Goal: Task Accomplishment & Management: Manage account settings

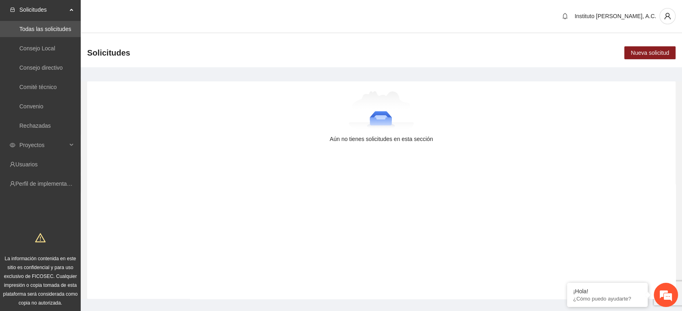
click at [46, 10] on span "Solicitudes" at bounding box center [43, 10] width 48 height 16
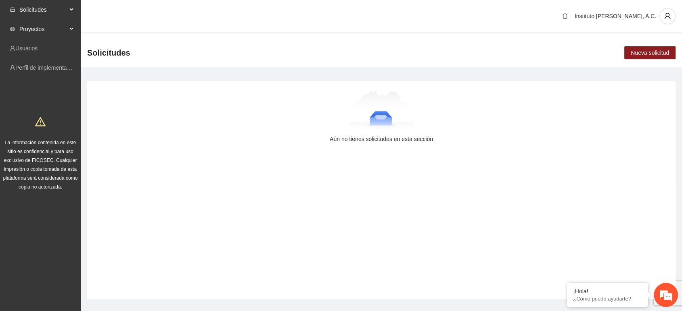
click at [62, 28] on span "Proyectos" at bounding box center [43, 29] width 48 height 16
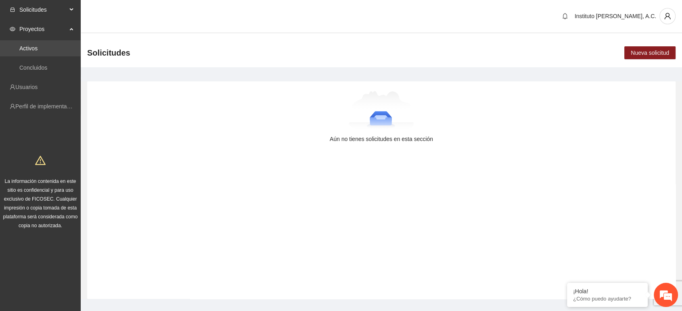
click at [30, 50] on link "Activos" at bounding box center [28, 48] width 18 height 6
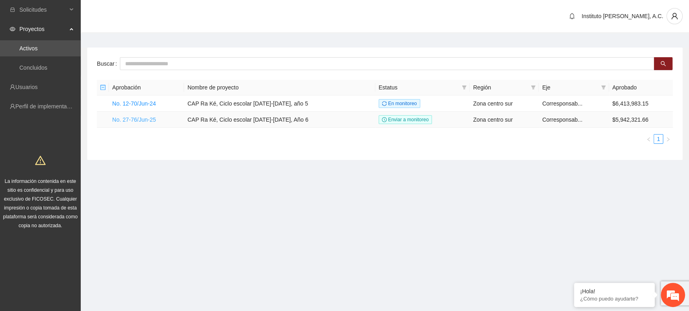
click at [146, 118] on link "No. 27-76/Jun-25" at bounding box center [134, 120] width 44 height 6
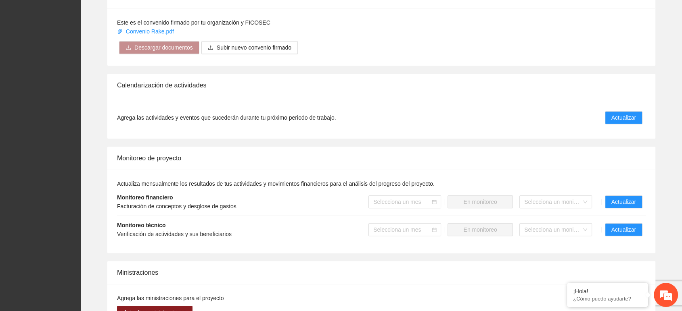
scroll to position [723, 0]
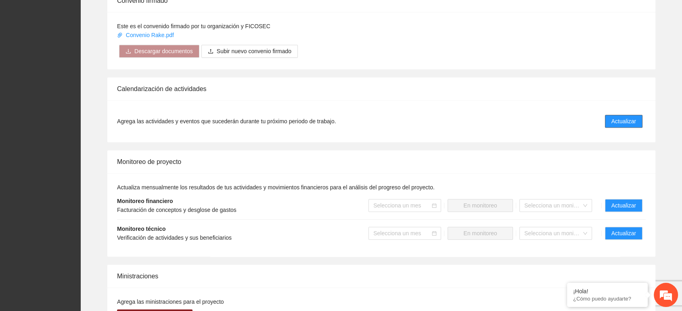
click at [625, 122] on span "Actualizar" at bounding box center [623, 121] width 25 height 9
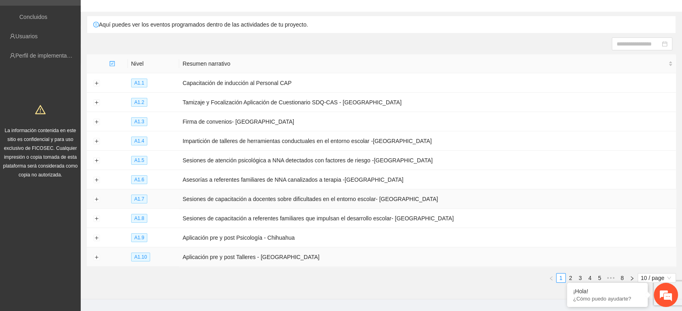
scroll to position [66, 0]
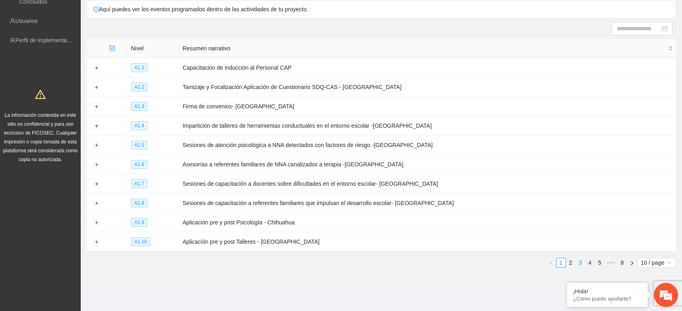
click at [580, 259] on link "3" at bounding box center [580, 263] width 9 height 9
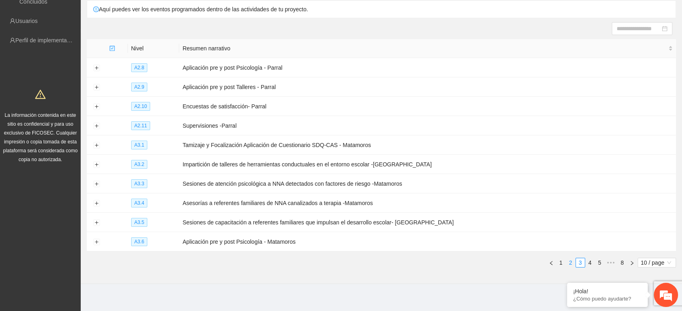
click at [567, 259] on link "2" at bounding box center [570, 263] width 9 height 9
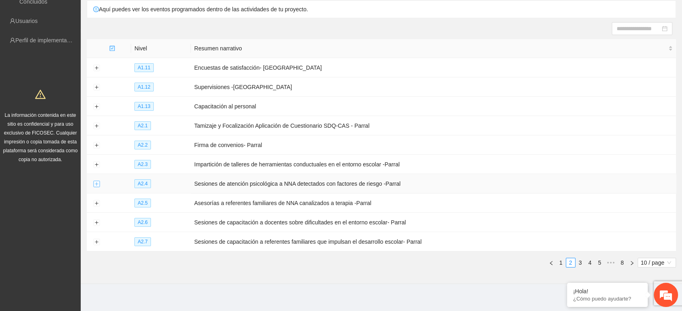
click at [98, 181] on button "Expand row" at bounding box center [96, 184] width 6 height 6
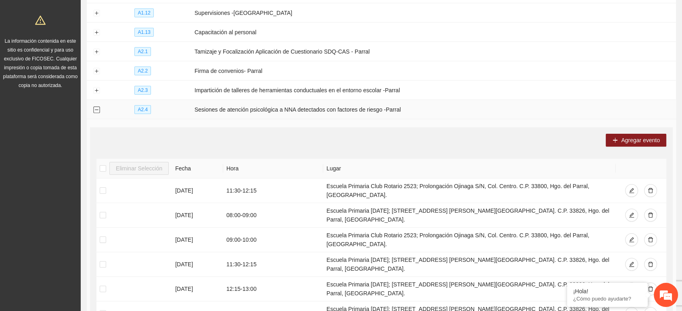
scroll to position [156, 0]
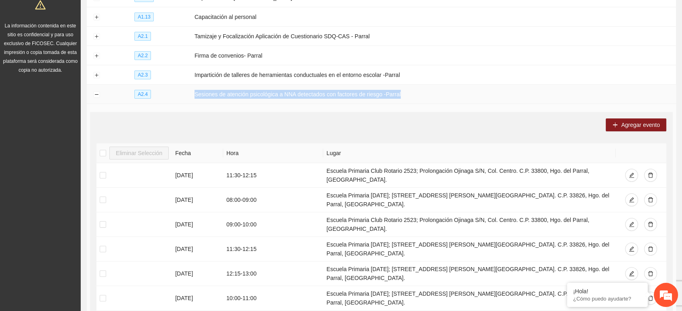
drag, startPoint x: 406, startPoint y: 90, endPoint x: 194, endPoint y: 94, distance: 212.7
click at [194, 94] on td "Sesiones de atención psicológica a NNA detectados con factores de riesgo -Parral" at bounding box center [433, 94] width 485 height 19
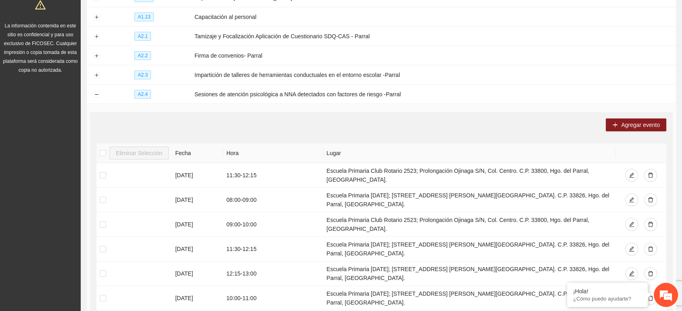
click at [254, 122] on div "Agregar evento" at bounding box center [381, 125] width 570 height 13
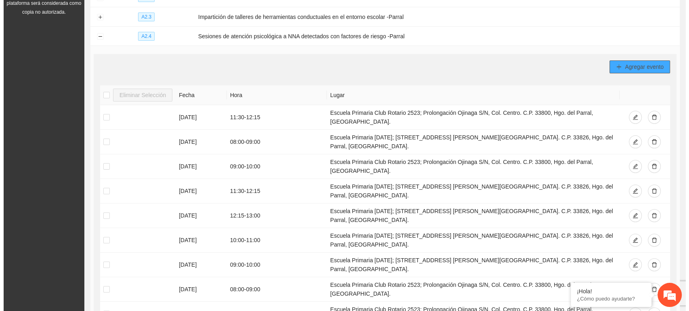
scroll to position [198, 0]
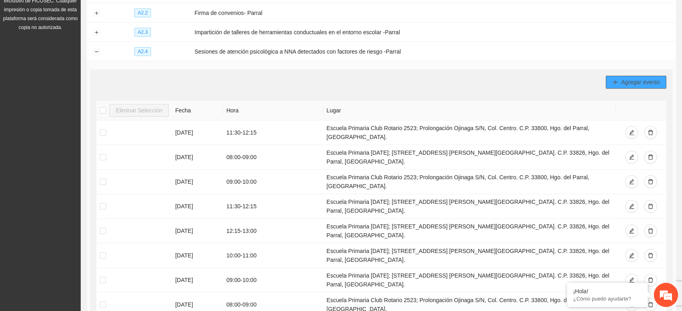
click at [616, 80] on icon "plus" at bounding box center [615, 82] width 6 height 6
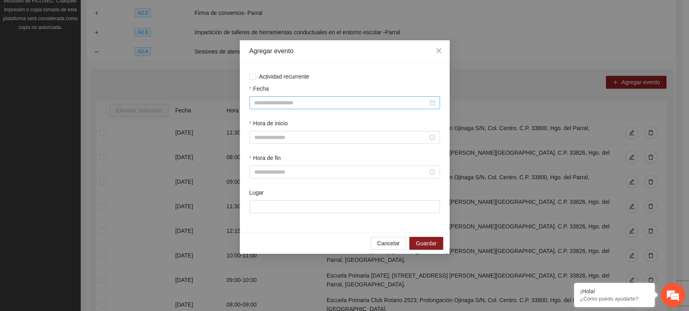
click at [280, 104] on input "Fecha" at bounding box center [340, 102] width 173 height 9
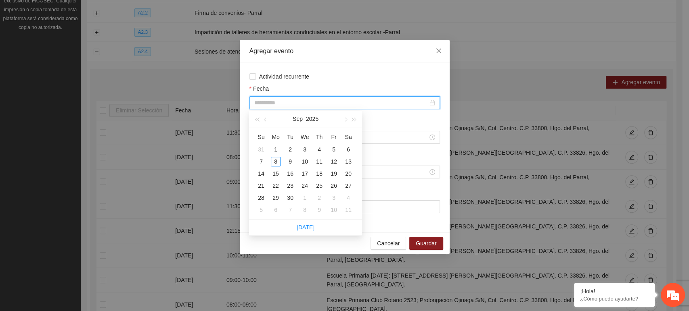
type input "**********"
click at [277, 102] on input "Fecha" at bounding box center [340, 102] width 173 height 9
click at [293, 106] on input "**********" at bounding box center [340, 102] width 173 height 9
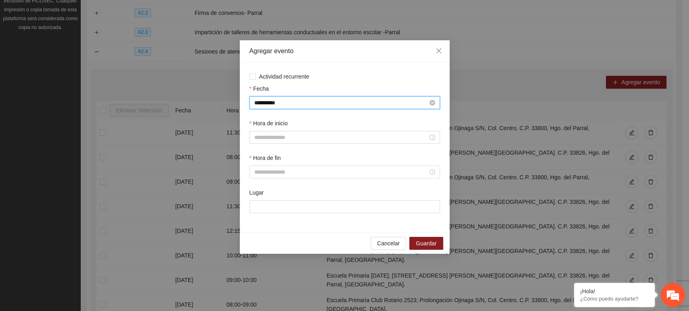
click at [328, 103] on input "**********" at bounding box center [340, 102] width 173 height 9
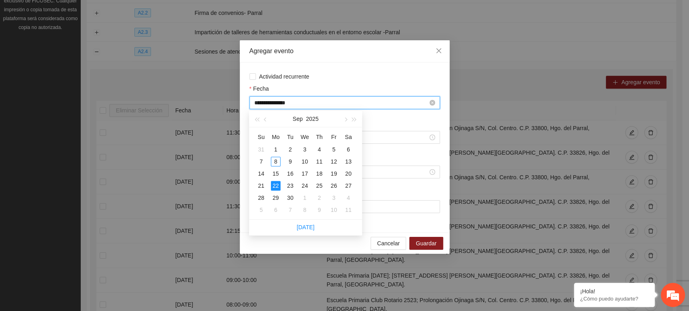
click at [284, 105] on input "**********" at bounding box center [340, 102] width 173 height 9
type input "**********"
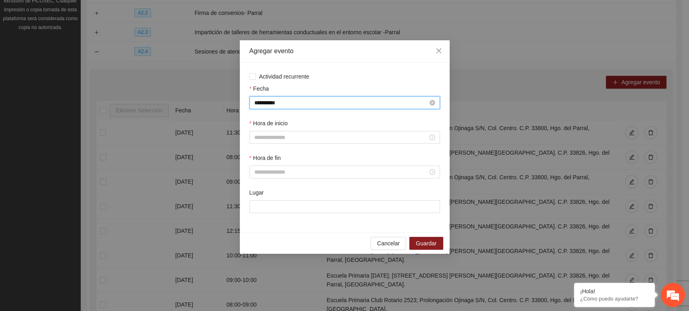
click at [316, 100] on input "**********" at bounding box center [340, 102] width 173 height 9
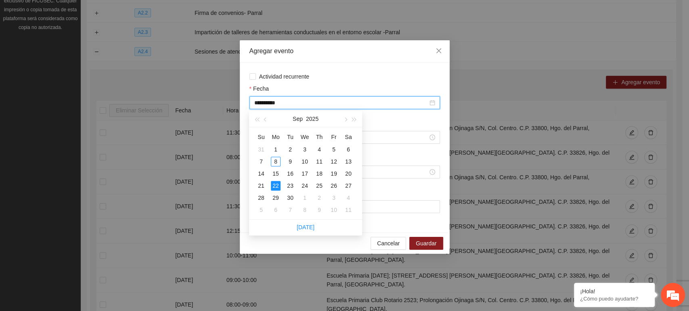
click at [312, 86] on div "Fecha" at bounding box center [344, 90] width 190 height 12
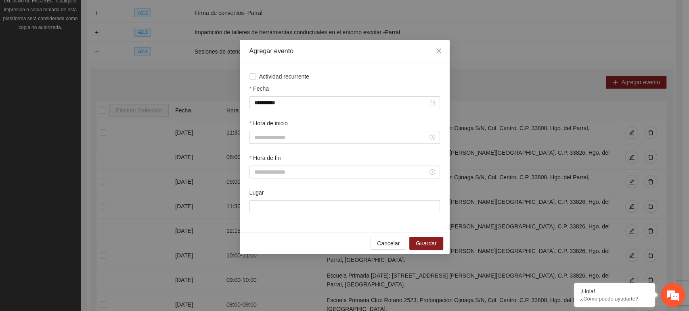
click at [349, 89] on div "Fecha" at bounding box center [344, 90] width 190 height 12
click at [287, 88] on div "Fecha" at bounding box center [344, 90] width 190 height 12
click at [263, 140] on input "Hora de inicio" at bounding box center [340, 137] width 173 height 9
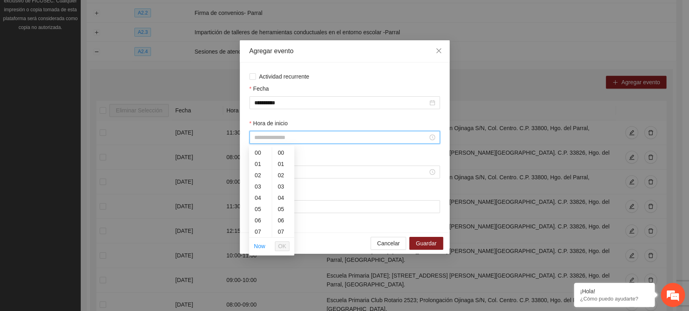
click at [274, 141] on input "Hora de inicio" at bounding box center [340, 137] width 173 height 9
click at [274, 140] on input "Hora de inicio" at bounding box center [340, 137] width 173 height 9
type input "*****"
click at [299, 170] on input "Hora de fin" at bounding box center [340, 172] width 173 height 9
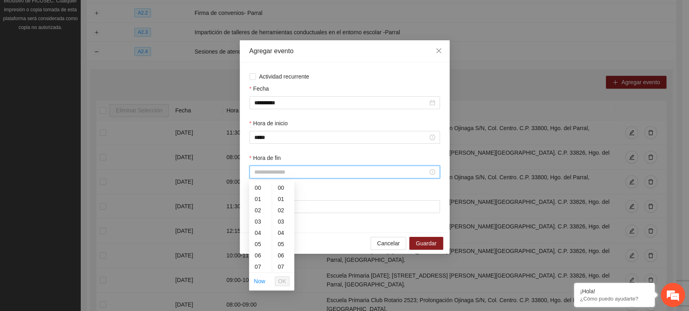
click at [298, 173] on input "Hora de fin" at bounding box center [340, 172] width 173 height 9
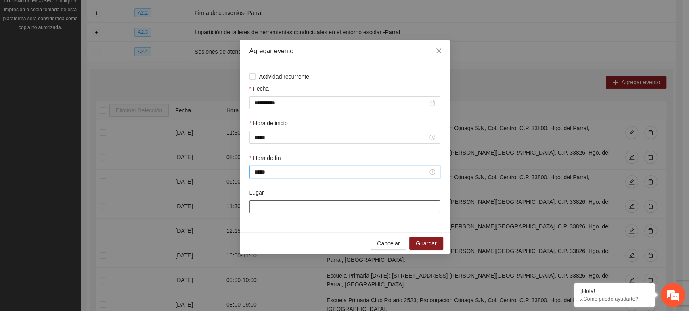
type input "*****"
click at [295, 208] on input "Lugar" at bounding box center [344, 207] width 190 height 13
click at [280, 205] on input "Lugar" at bounding box center [344, 207] width 190 height 13
paste input "**********"
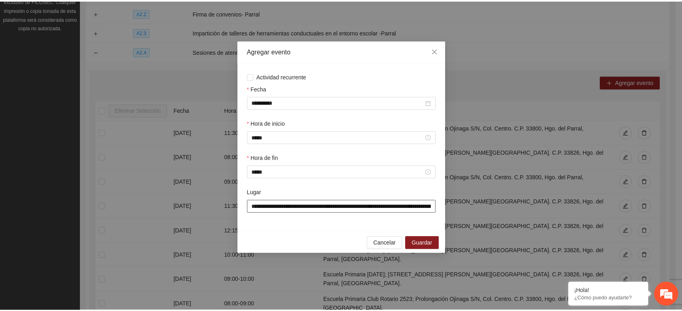
scroll to position [0, 140]
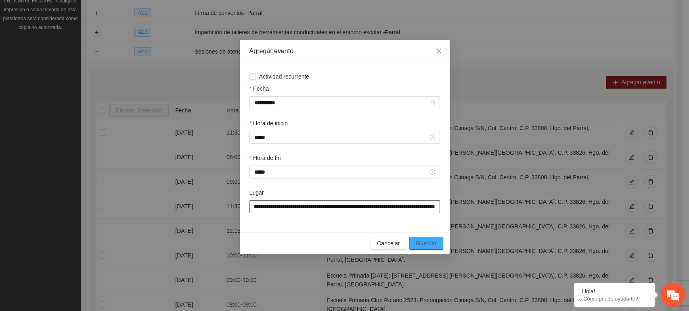
type input "**********"
click at [425, 245] on span "Guardar" at bounding box center [426, 243] width 21 height 9
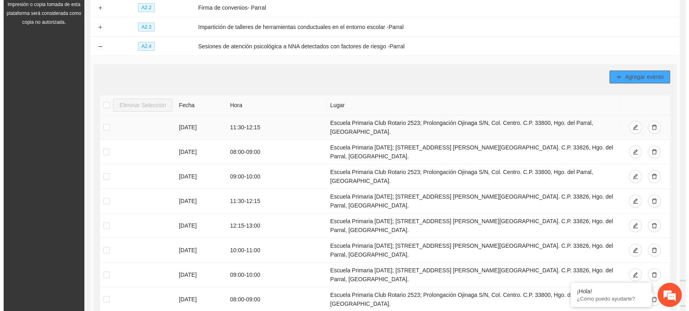
scroll to position [198, 0]
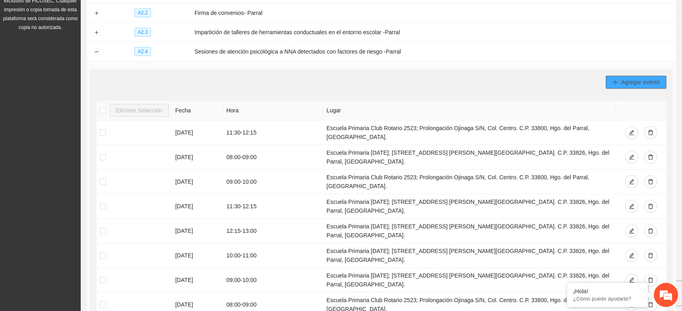
click at [613, 79] on icon "plus" at bounding box center [615, 82] width 6 height 6
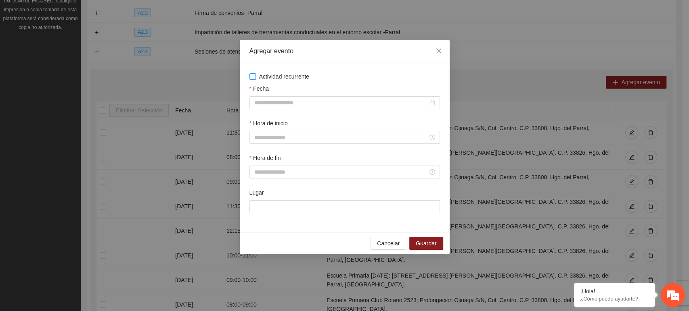
click at [274, 78] on span "Actividad recurrente" at bounding box center [284, 76] width 57 height 9
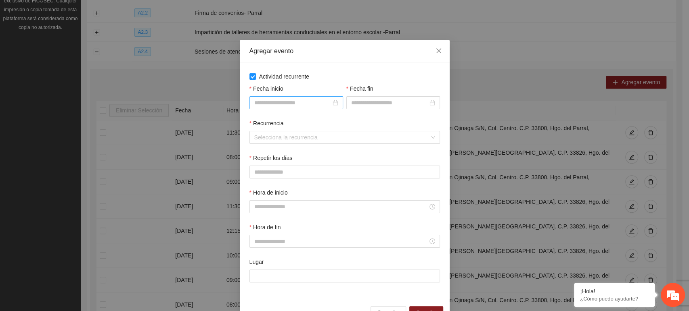
click at [272, 106] on input "Fecha inicio" at bounding box center [292, 102] width 77 height 9
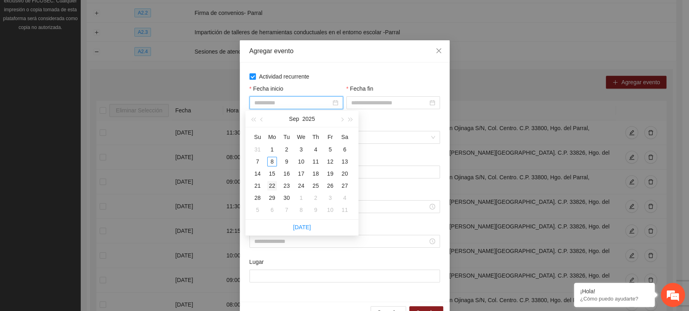
type input "**********"
drag, startPoint x: 272, startPoint y: 185, endPoint x: 310, endPoint y: 154, distance: 48.8
click at [271, 184] on div "22" at bounding box center [272, 186] width 10 height 10
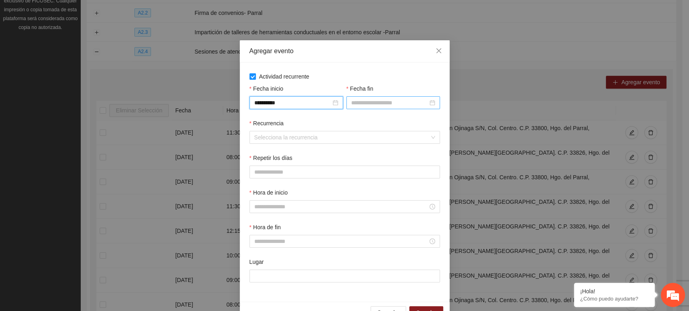
click at [355, 102] on input "Fecha fin" at bounding box center [389, 102] width 77 height 9
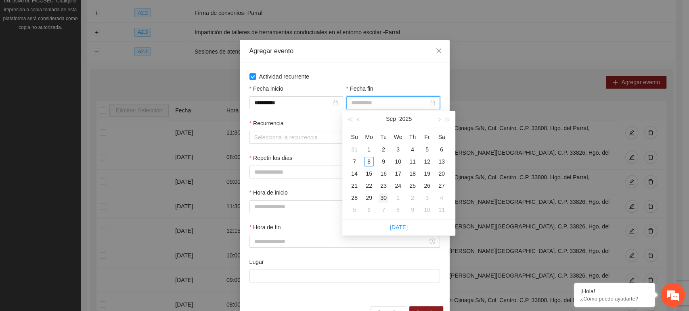
type input "**********"
click at [379, 197] on div "30" at bounding box center [383, 198] width 10 height 10
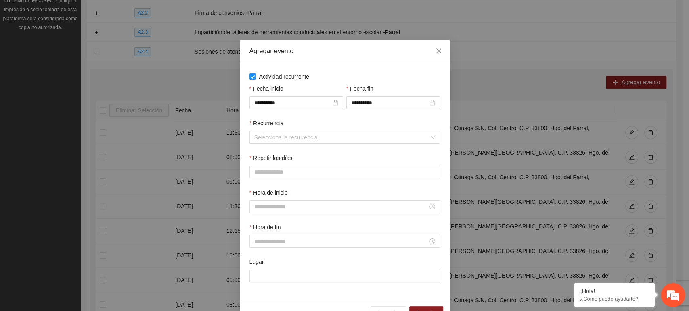
click at [333, 120] on div "Recurrencia" at bounding box center [344, 125] width 190 height 12
click at [280, 136] on input "Recurrencia" at bounding box center [341, 138] width 175 height 12
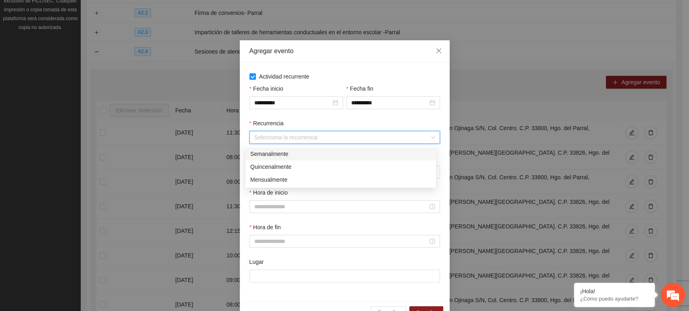
click at [265, 154] on div "Semanalmente" at bounding box center [340, 154] width 181 height 9
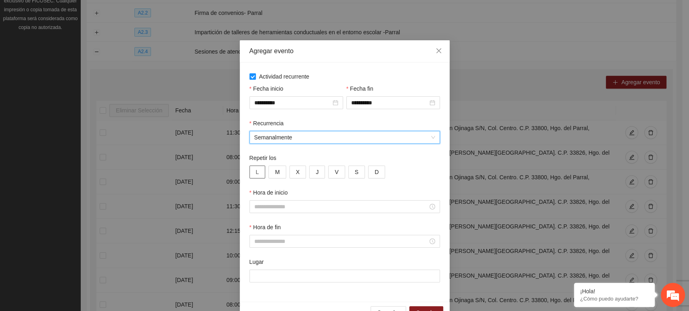
click at [256, 172] on span "L" at bounding box center [257, 172] width 3 height 9
click at [268, 175] on button "M" at bounding box center [277, 172] width 18 height 13
click at [291, 176] on button "X" at bounding box center [297, 172] width 17 height 13
click at [309, 173] on button "J" at bounding box center [317, 172] width 16 height 13
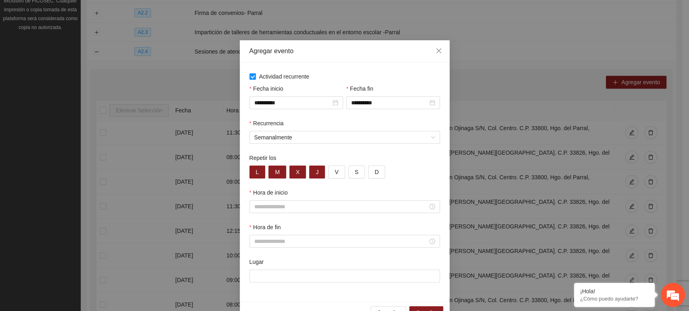
click at [345, 157] on div "Repetir los" at bounding box center [344, 160] width 190 height 12
click at [334, 153] on div "Recurrencia Semanalmente" at bounding box center [345, 136] width 194 height 35
click at [278, 207] on input "Hora de inicio" at bounding box center [340, 207] width 173 height 9
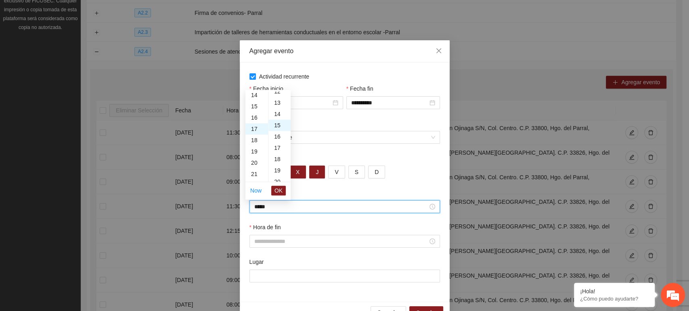
scroll to position [169, 0]
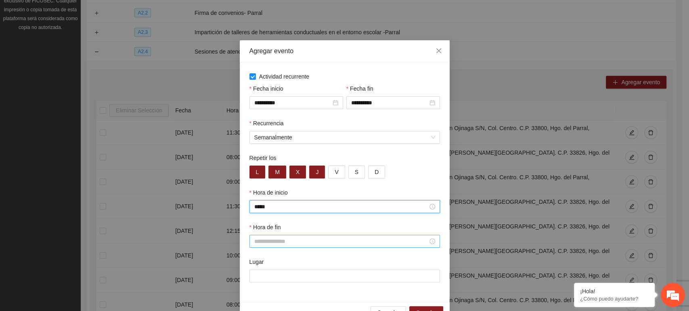
type input "*****"
click at [267, 236] on div at bounding box center [344, 241] width 190 height 13
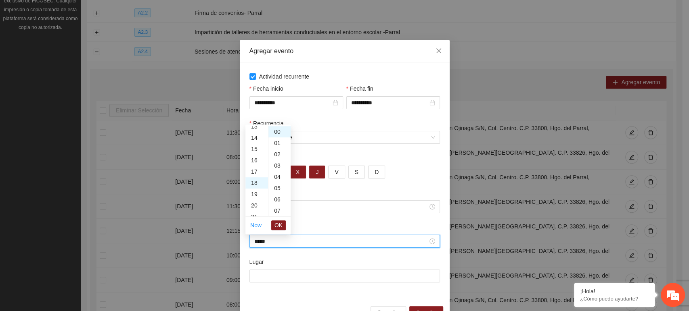
scroll to position [203, 0]
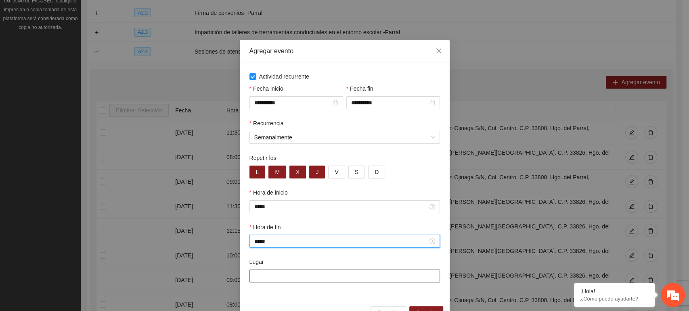
type input "*****"
click at [294, 281] on input "Lugar" at bounding box center [344, 276] width 190 height 13
paste input "**********"
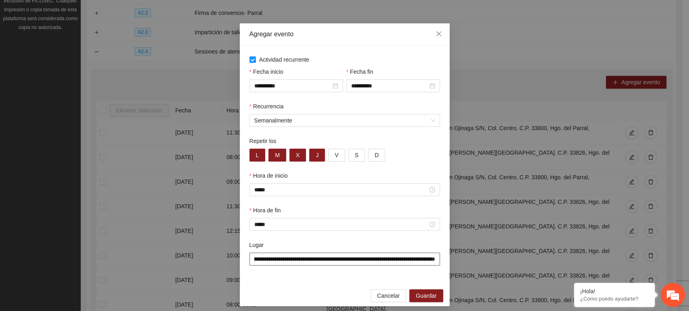
scroll to position [22, 0]
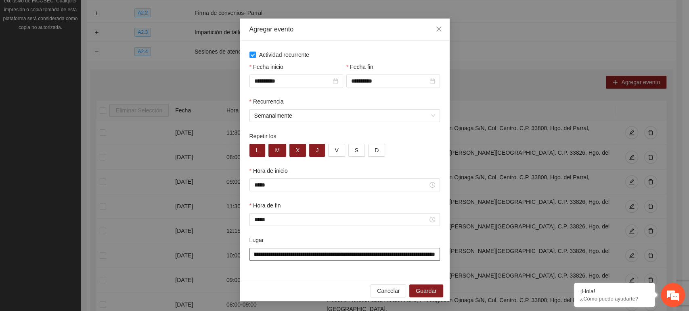
type input "**********"
click at [288, 237] on div "Lugar" at bounding box center [344, 242] width 190 height 12
click at [416, 290] on span "Guardar" at bounding box center [426, 291] width 21 height 9
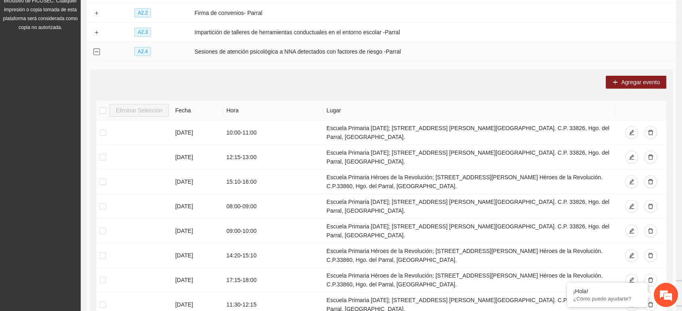
drag, startPoint x: 96, startPoint y: 48, endPoint x: 113, endPoint y: 50, distance: 17.1
click at [96, 49] on button "Collapse row" at bounding box center [96, 52] width 6 height 6
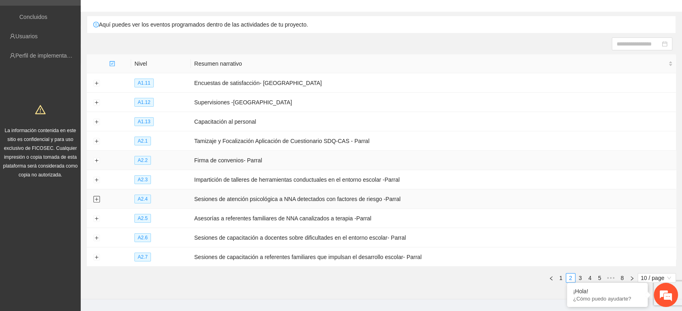
scroll to position [66, 0]
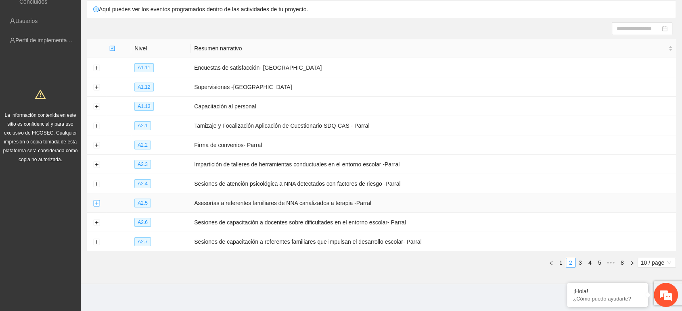
click at [95, 201] on button "Expand row" at bounding box center [96, 204] width 6 height 6
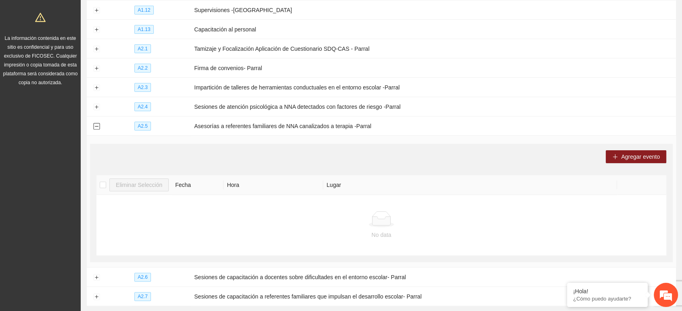
scroll to position [153, 0]
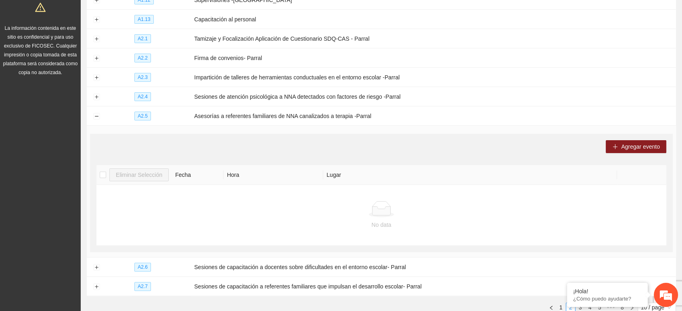
click at [300, 206] on div at bounding box center [381, 209] width 563 height 16
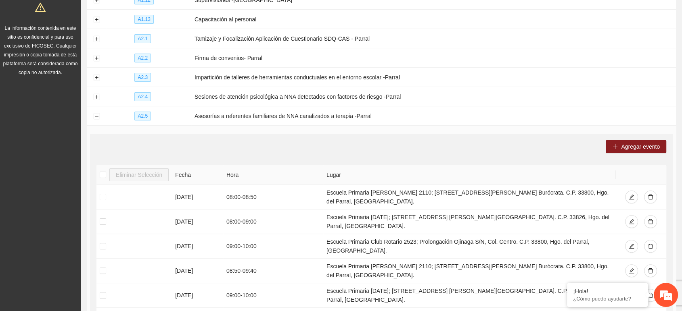
click at [88, 156] on td "Agregar evento Eliminar Selección [PERSON_NAME] [DATE] 08:00 - 08:50 Escuela Pr…" at bounding box center [381, 296] width 589 height 340
click at [156, 146] on div "Agregar evento" at bounding box center [381, 146] width 570 height 13
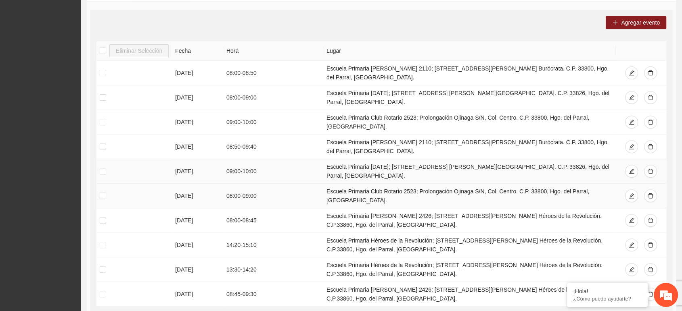
scroll to position [288, 0]
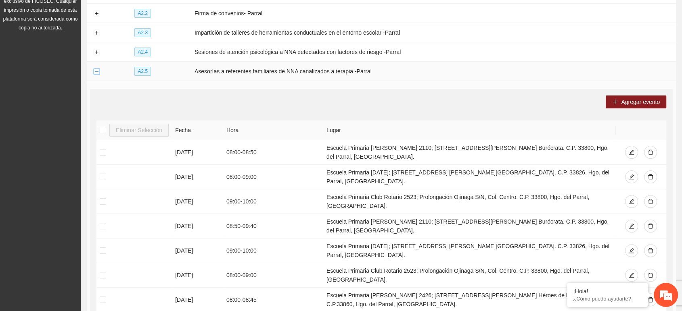
click at [97, 69] on button "Collapse row" at bounding box center [96, 72] width 6 height 6
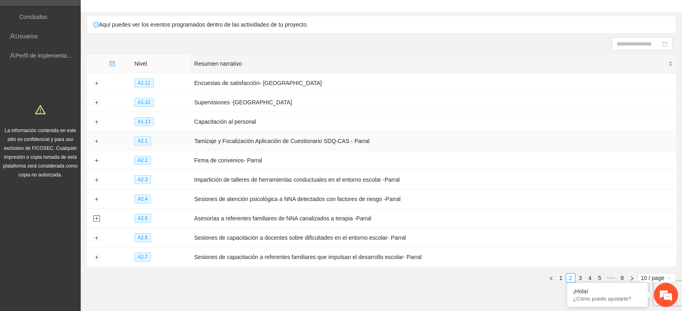
scroll to position [66, 0]
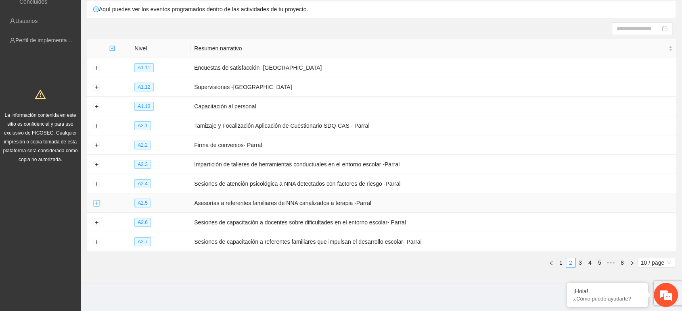
click at [95, 201] on button "Expand row" at bounding box center [96, 204] width 6 height 6
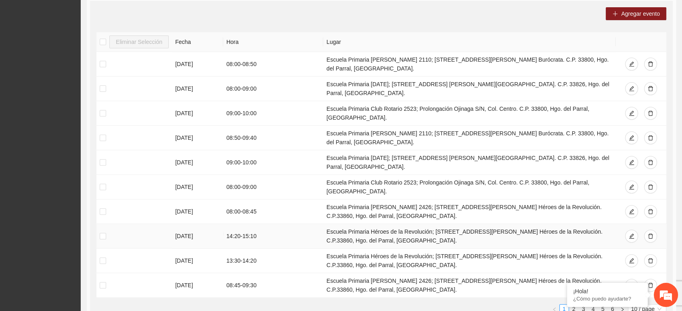
scroll to position [290, 0]
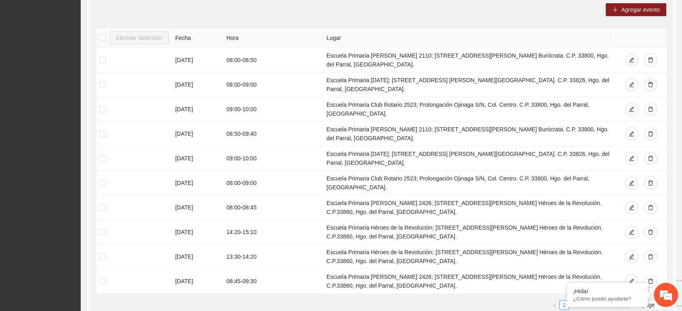
click at [575, 301] on link "2" at bounding box center [573, 305] width 9 height 9
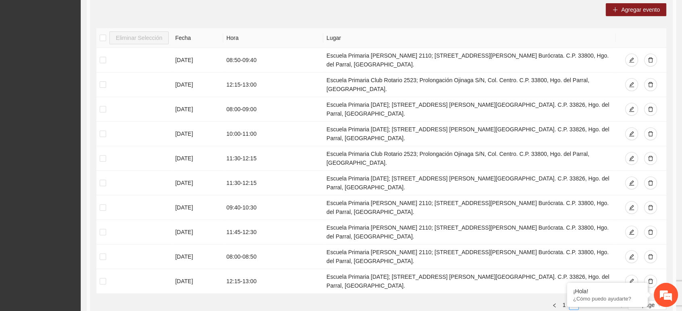
click at [581, 301] on link "3" at bounding box center [583, 305] width 9 height 9
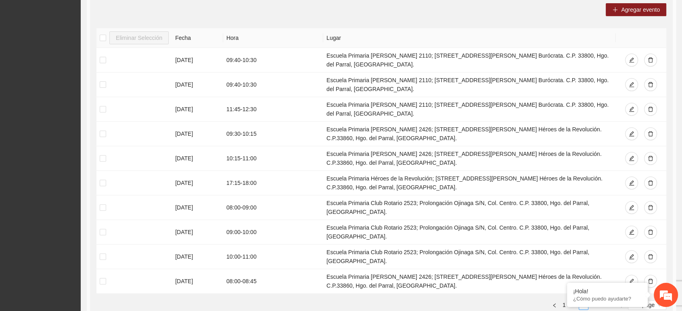
click at [591, 301] on link "4" at bounding box center [593, 305] width 9 height 9
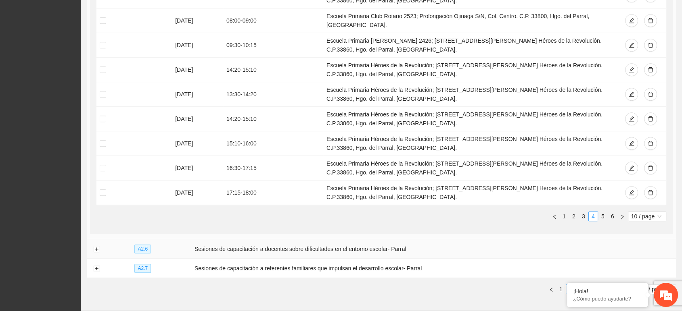
scroll to position [380, 0]
click at [600, 211] on link "5" at bounding box center [602, 215] width 9 height 9
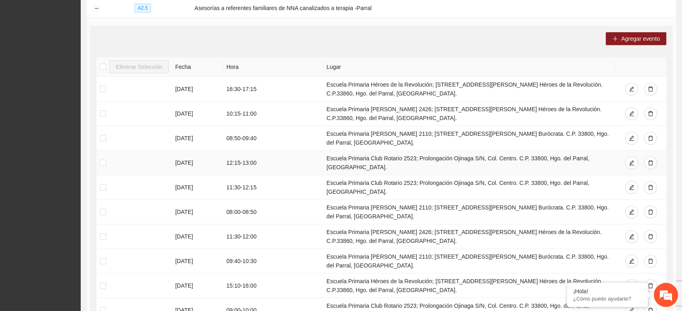
scroll to position [245, 0]
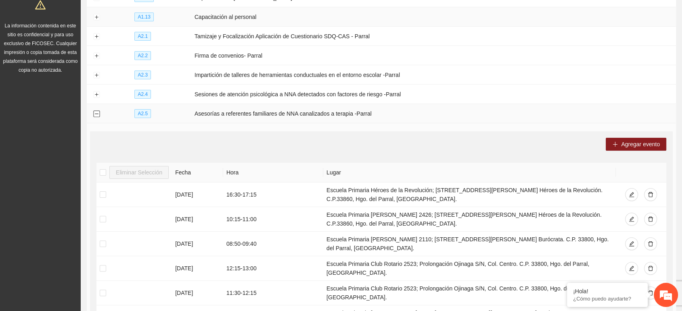
drag, startPoint x: 99, startPoint y: 106, endPoint x: 103, endPoint y: 110, distance: 5.7
click at [98, 111] on button "Collapse row" at bounding box center [96, 114] width 6 height 6
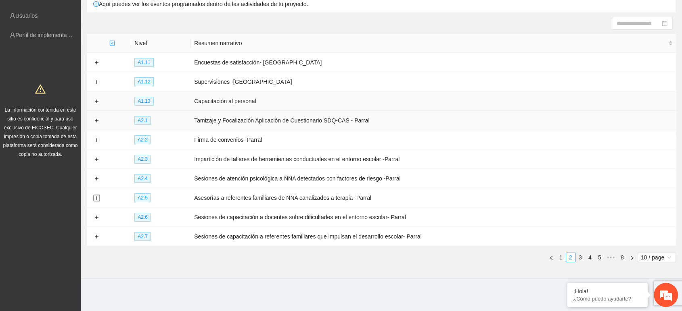
scroll to position [66, 0]
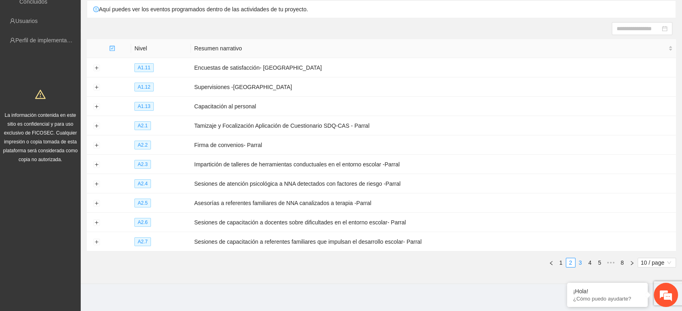
click at [584, 259] on link "3" at bounding box center [580, 263] width 9 height 9
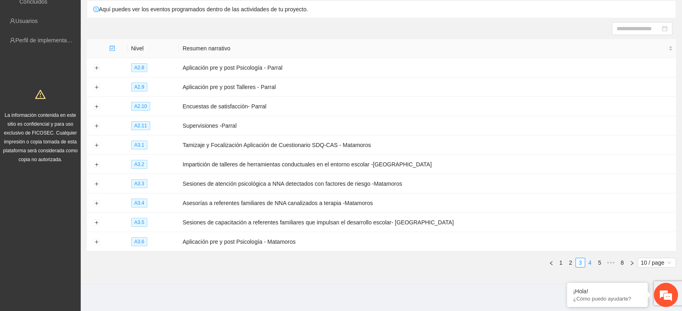
click at [588, 259] on link "4" at bounding box center [589, 263] width 9 height 9
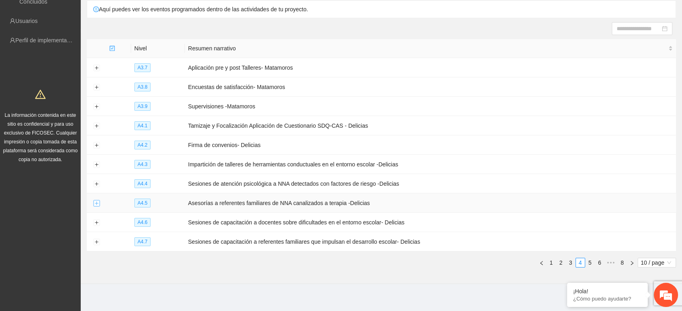
click at [96, 201] on button "Expand row" at bounding box center [96, 204] width 6 height 6
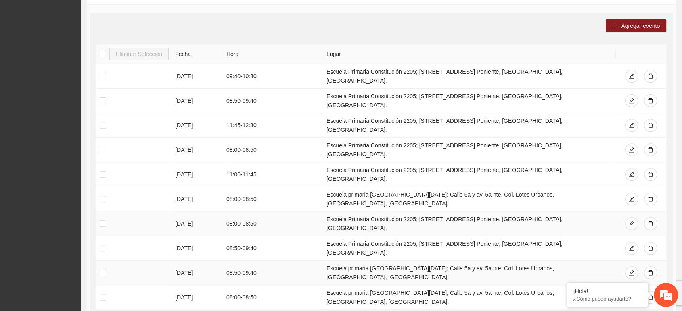
scroll to position [290, 0]
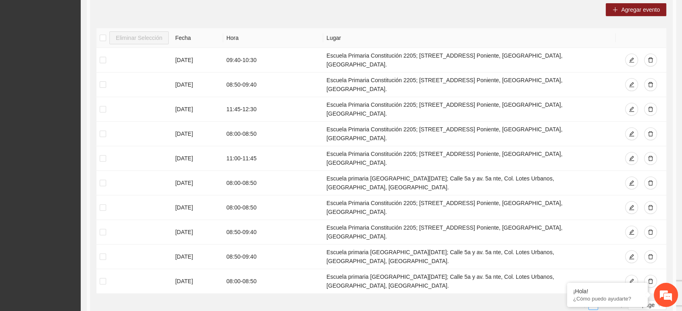
click at [602, 301] on link "2" at bounding box center [602, 305] width 9 height 9
click at [611, 301] on link "3" at bounding box center [612, 305] width 9 height 9
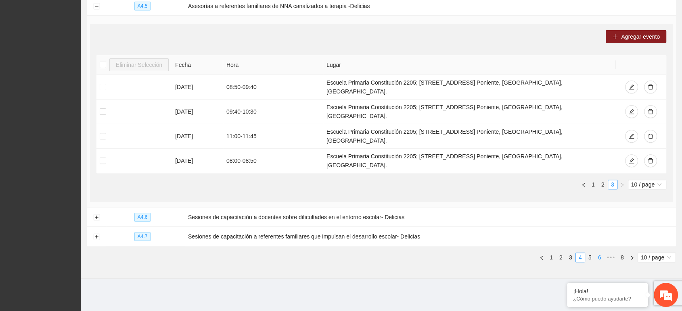
scroll to position [239, 0]
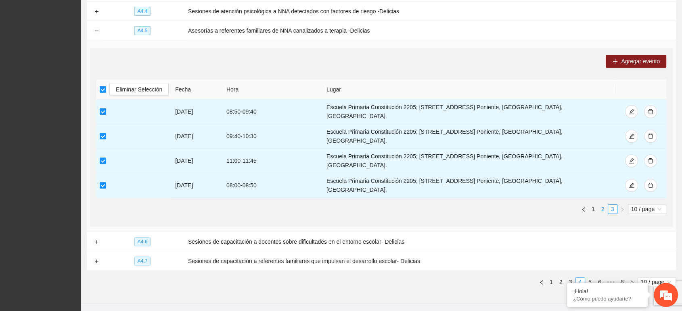
click at [601, 205] on link "2" at bounding box center [602, 209] width 9 height 9
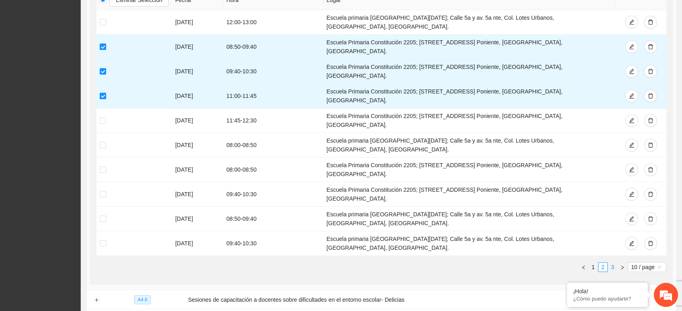
click at [612, 263] on link "3" at bounding box center [612, 267] width 9 height 9
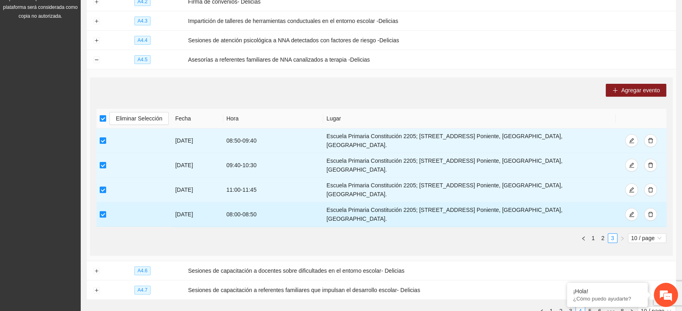
scroll to position [194, 0]
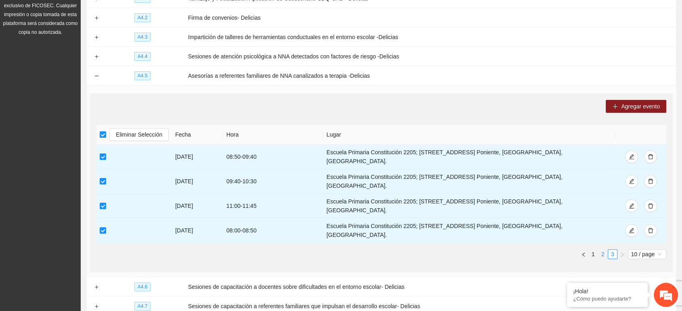
click at [601, 250] on link "2" at bounding box center [602, 254] width 9 height 9
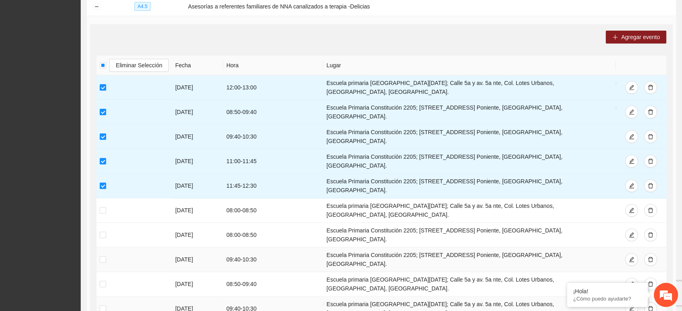
scroll to position [284, 0]
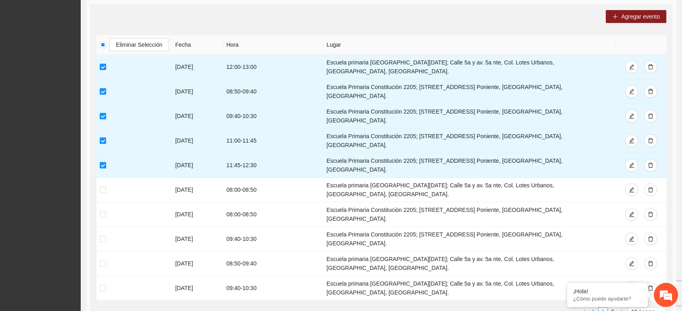
click at [591, 308] on link "1" at bounding box center [593, 312] width 9 height 9
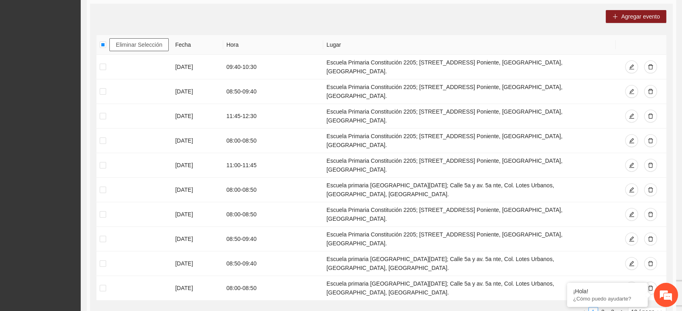
click at [120, 43] on span "Eliminar Selección" at bounding box center [139, 44] width 46 height 9
click at [601, 308] on link "2" at bounding box center [602, 312] width 9 height 9
click at [612, 308] on link "3" at bounding box center [612, 312] width 9 height 9
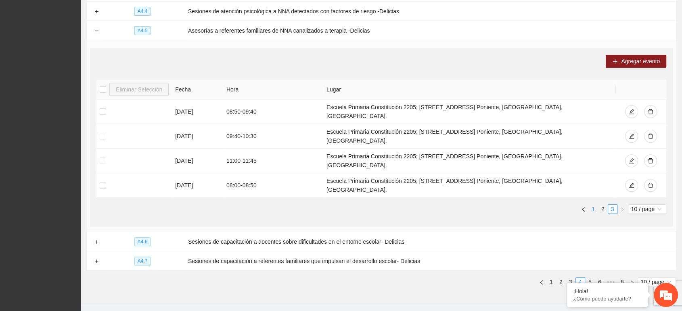
click at [591, 205] on link "1" at bounding box center [593, 209] width 9 height 9
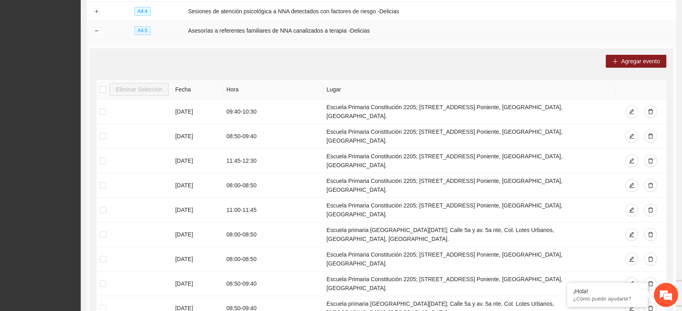
click at [90, 24] on td at bounding box center [96, 30] width 19 height 19
click at [95, 28] on button "Collapse row" at bounding box center [96, 31] width 6 height 6
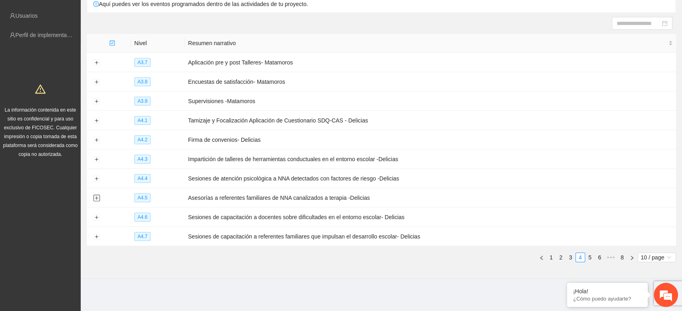
scroll to position [66, 0]
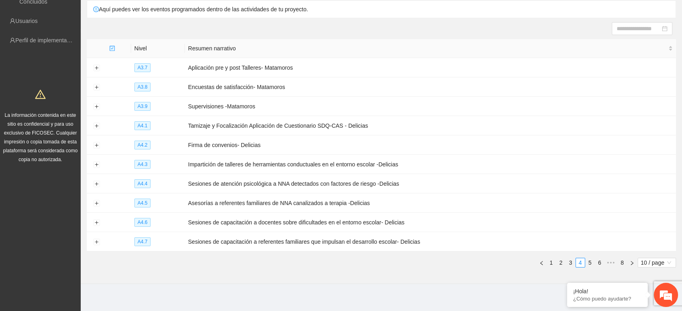
drag, startPoint x: 157, startPoint y: 35, endPoint x: 106, endPoint y: 33, distance: 51.3
click at [156, 35] on section "Calendarización Aquí puedes ver los eventos programados dentro de las actividad…" at bounding box center [381, 125] width 601 height 317
drag, startPoint x: 95, startPoint y: 204, endPoint x: 99, endPoint y: 205, distance: 4.1
click at [95, 204] on td at bounding box center [96, 203] width 19 height 19
click at [93, 201] on button "Expand row" at bounding box center [96, 204] width 6 height 6
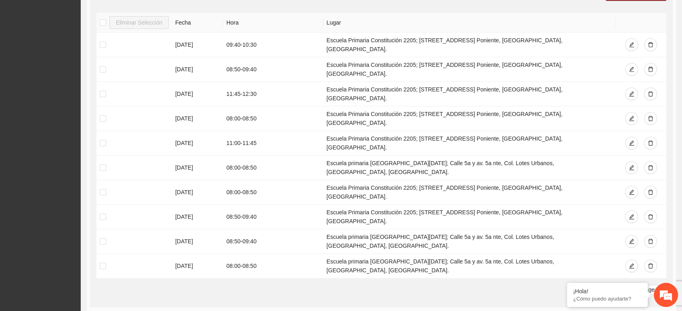
scroll to position [290, 0]
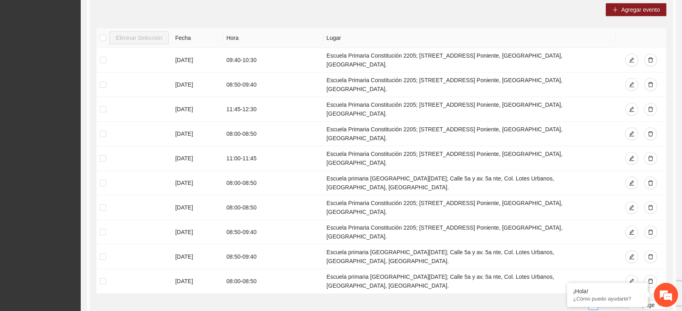
click at [600, 301] on link "2" at bounding box center [602, 305] width 9 height 9
click at [476, 259] on div "Eliminar Selección Fecha Hora Lugar [DATE] 12:00 - 13:00 Escuela primaria [DATE…" at bounding box center [381, 172] width 570 height 288
click at [611, 301] on link "3" at bounding box center [612, 305] width 9 height 9
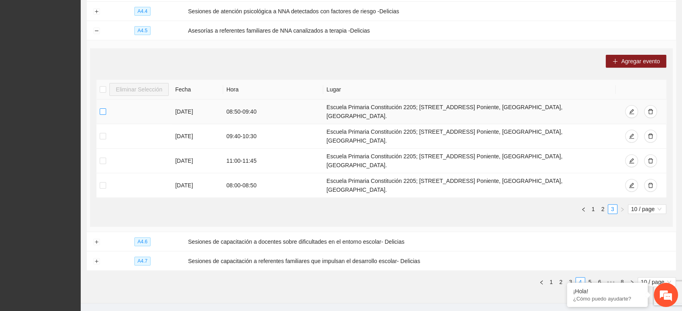
click at [102, 108] on label at bounding box center [103, 111] width 6 height 9
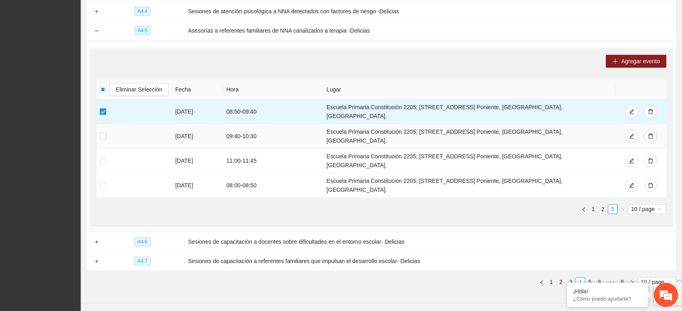
click at [98, 127] on td at bounding box center [133, 136] width 75 height 25
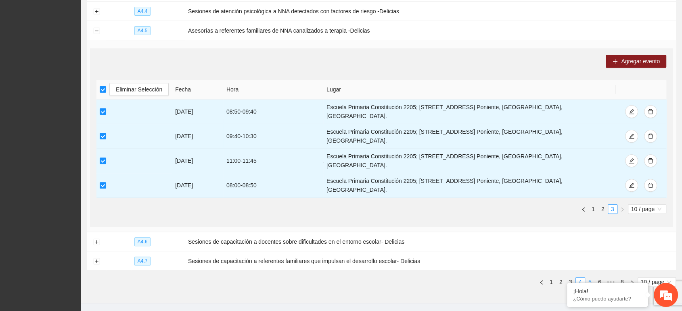
click at [589, 278] on link "5" at bounding box center [589, 282] width 9 height 9
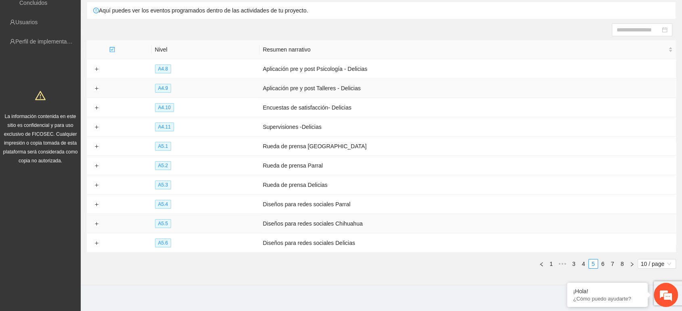
scroll to position [66, 0]
click at [581, 260] on link "4" at bounding box center [583, 263] width 9 height 9
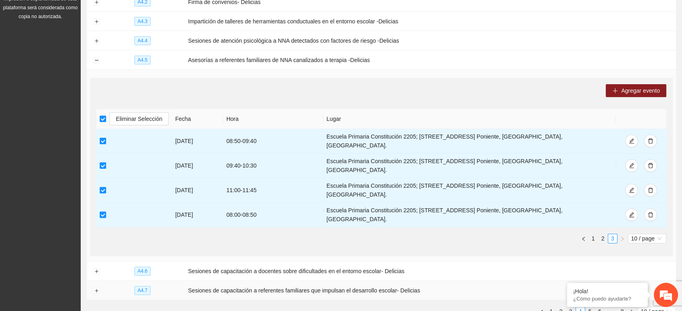
scroll to position [194, 0]
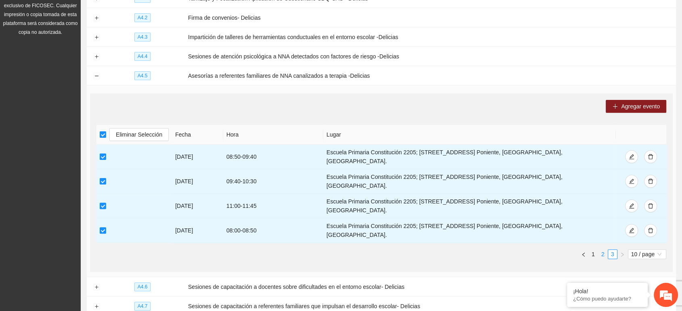
click at [603, 250] on link "2" at bounding box center [602, 254] width 9 height 9
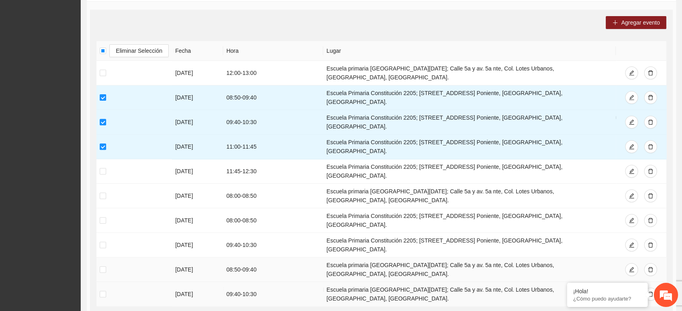
scroll to position [284, 0]
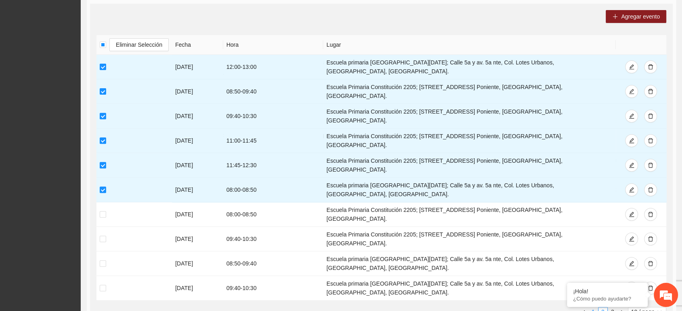
click at [591, 308] on link "1" at bounding box center [593, 312] width 9 height 9
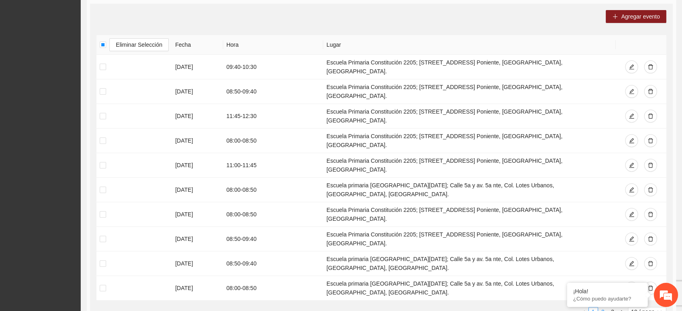
click at [601, 308] on link "2" at bounding box center [602, 312] width 9 height 9
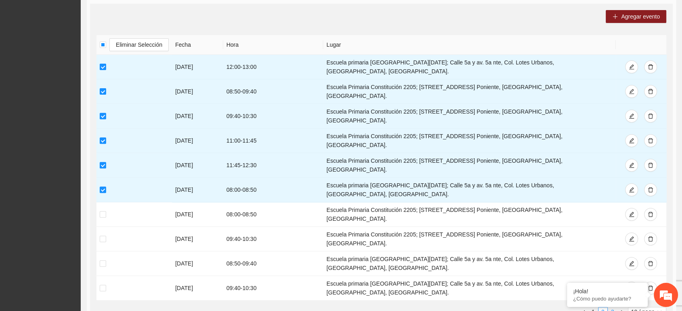
click at [613, 308] on link "3" at bounding box center [612, 312] width 9 height 9
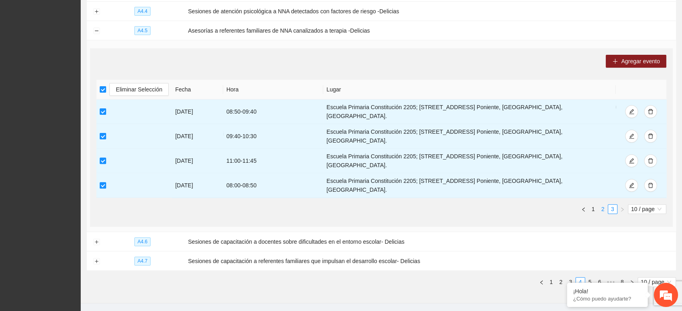
click at [600, 205] on link "2" at bounding box center [602, 209] width 9 height 9
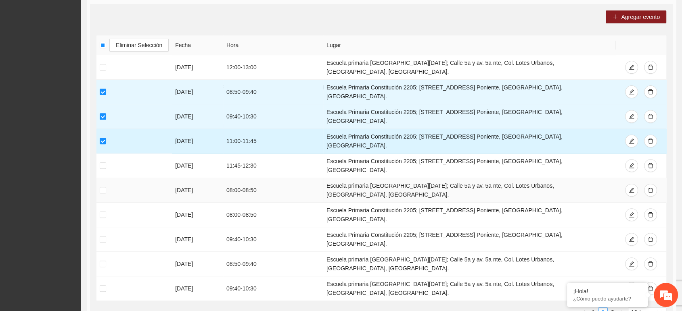
scroll to position [284, 0]
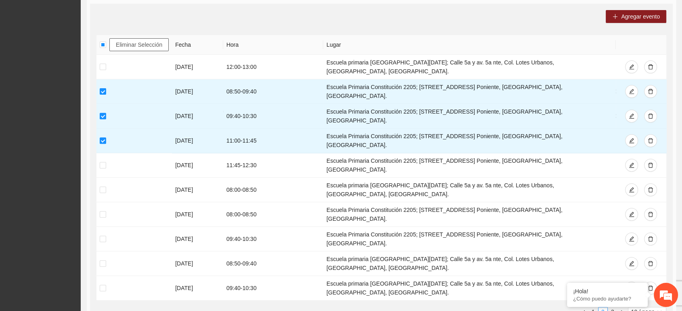
click at [116, 43] on span "Eliminar Selección" at bounding box center [139, 44] width 46 height 9
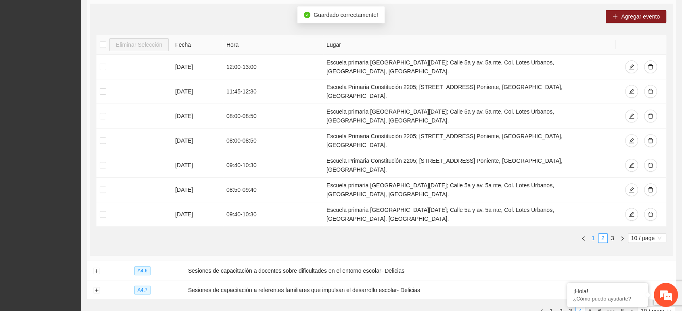
click at [589, 234] on link "1" at bounding box center [593, 238] width 9 height 9
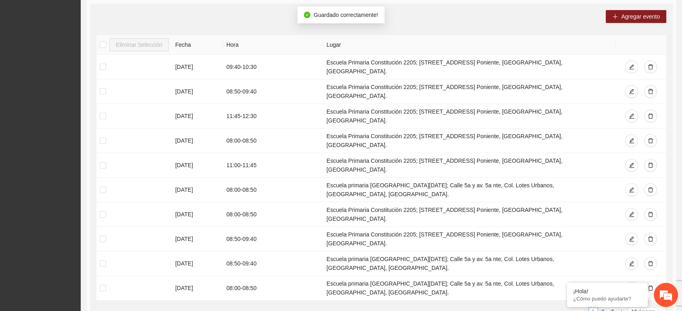
drag, startPoint x: 600, startPoint y: 260, endPoint x: 595, endPoint y: 254, distance: 7.8
click at [600, 308] on link "2" at bounding box center [602, 312] width 9 height 9
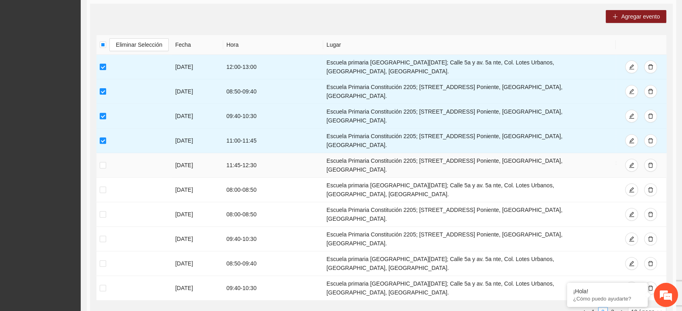
click at [106, 153] on td at bounding box center [133, 165] width 75 height 25
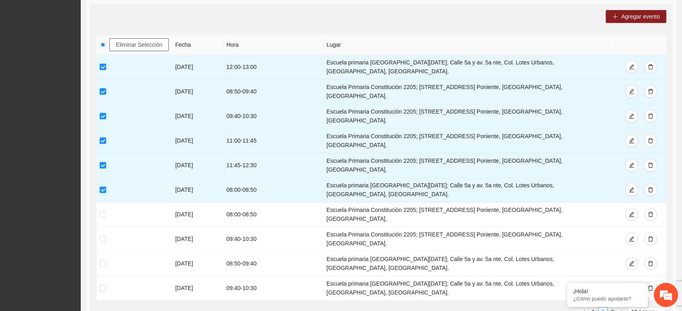
click at [134, 42] on span "Eliminar Selección" at bounding box center [139, 44] width 46 height 9
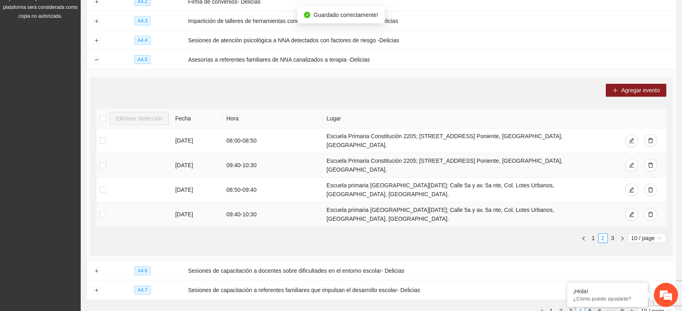
scroll to position [194, 0]
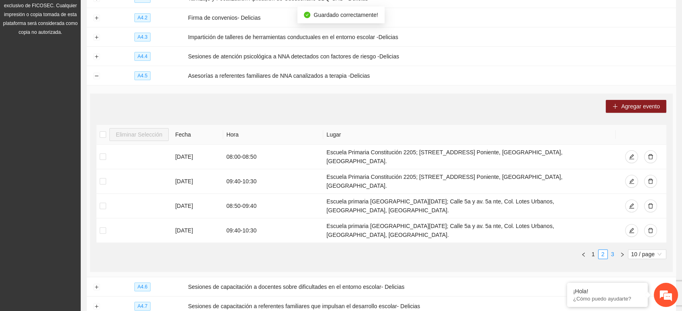
click at [610, 250] on link "3" at bounding box center [612, 254] width 9 height 9
click at [104, 154] on label at bounding box center [103, 157] width 6 height 9
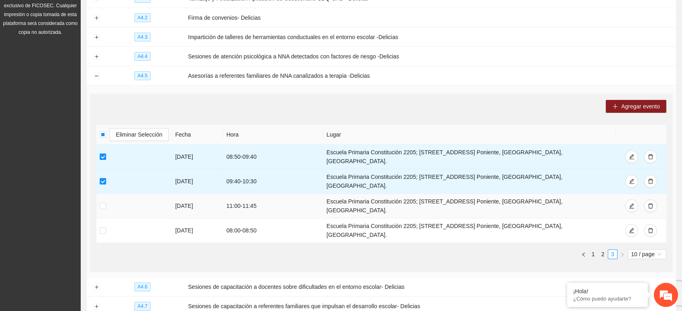
drag, startPoint x: 106, startPoint y: 194, endPoint x: 104, endPoint y: 199, distance: 6.0
click at [106, 194] on td at bounding box center [133, 206] width 75 height 25
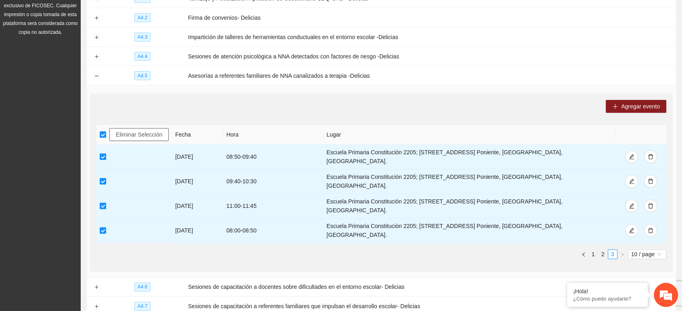
click at [119, 130] on span "Eliminar Selección" at bounding box center [139, 134] width 46 height 9
click at [94, 73] on button "Collapse row" at bounding box center [96, 76] width 6 height 6
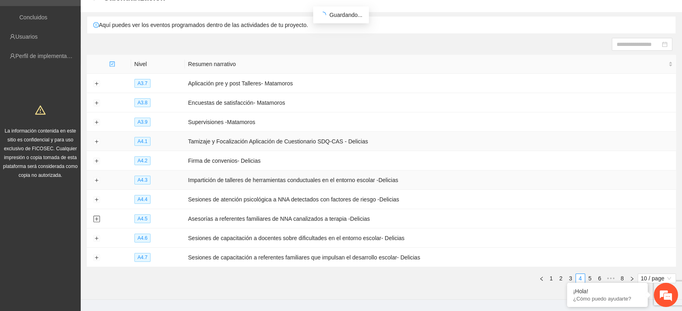
scroll to position [66, 0]
